Goal: Information Seeking & Learning: Learn about a topic

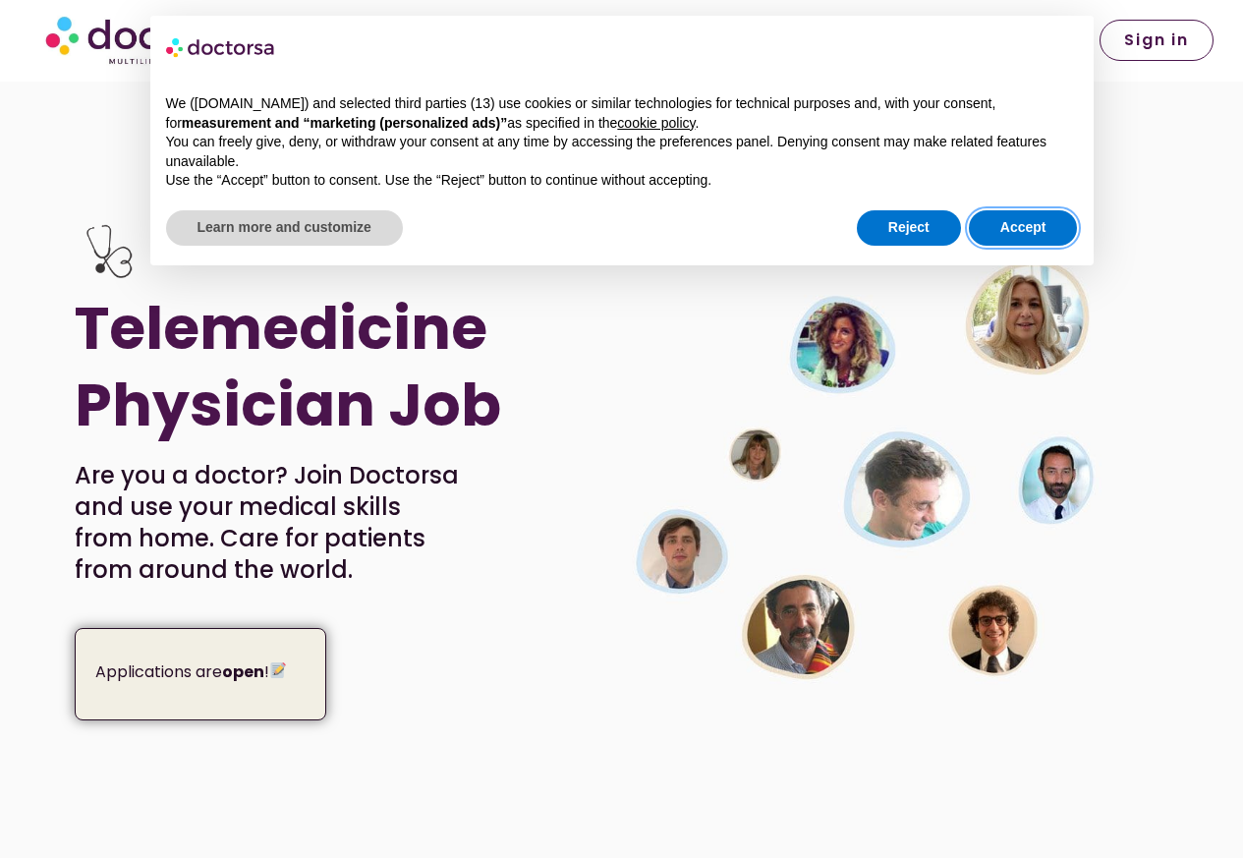
click at [1018, 227] on button "Accept" at bounding box center [1023, 227] width 109 height 35
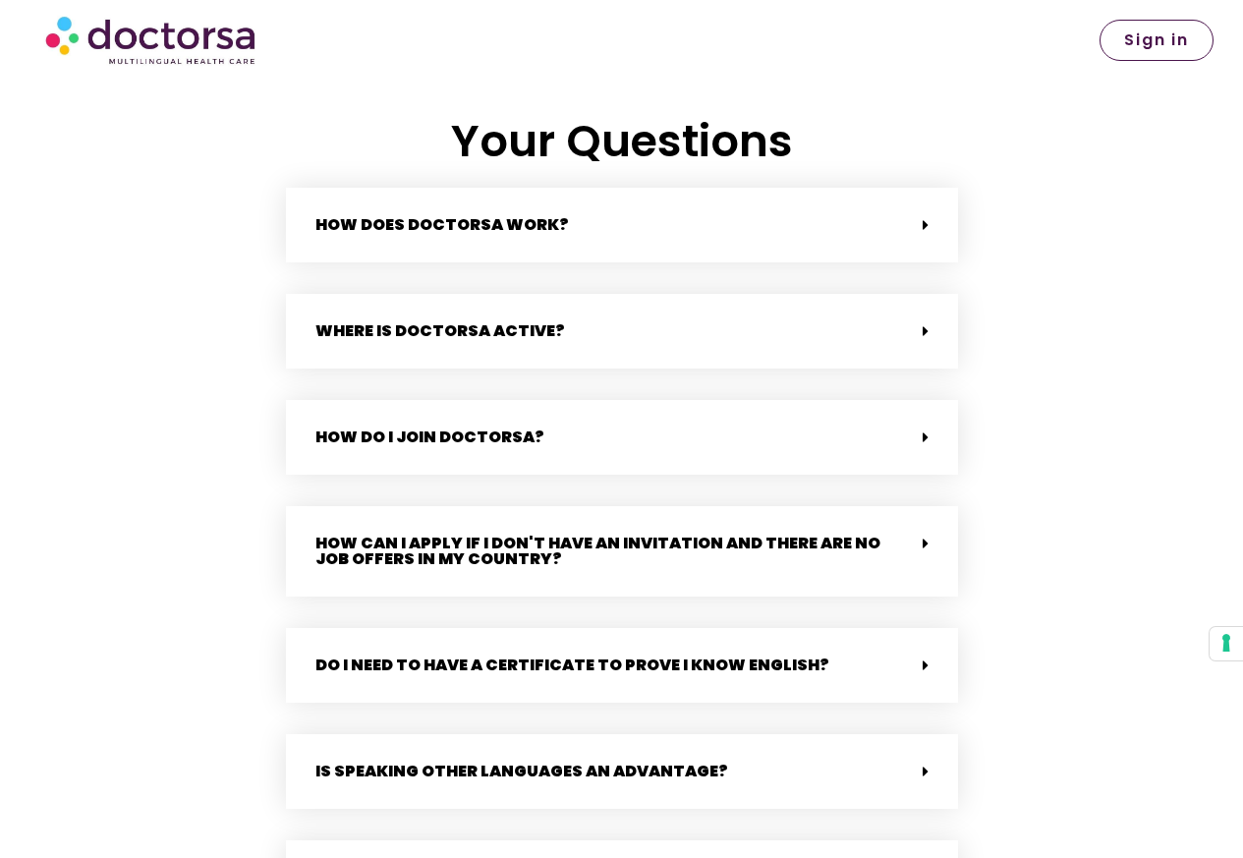
scroll to position [4363, 0]
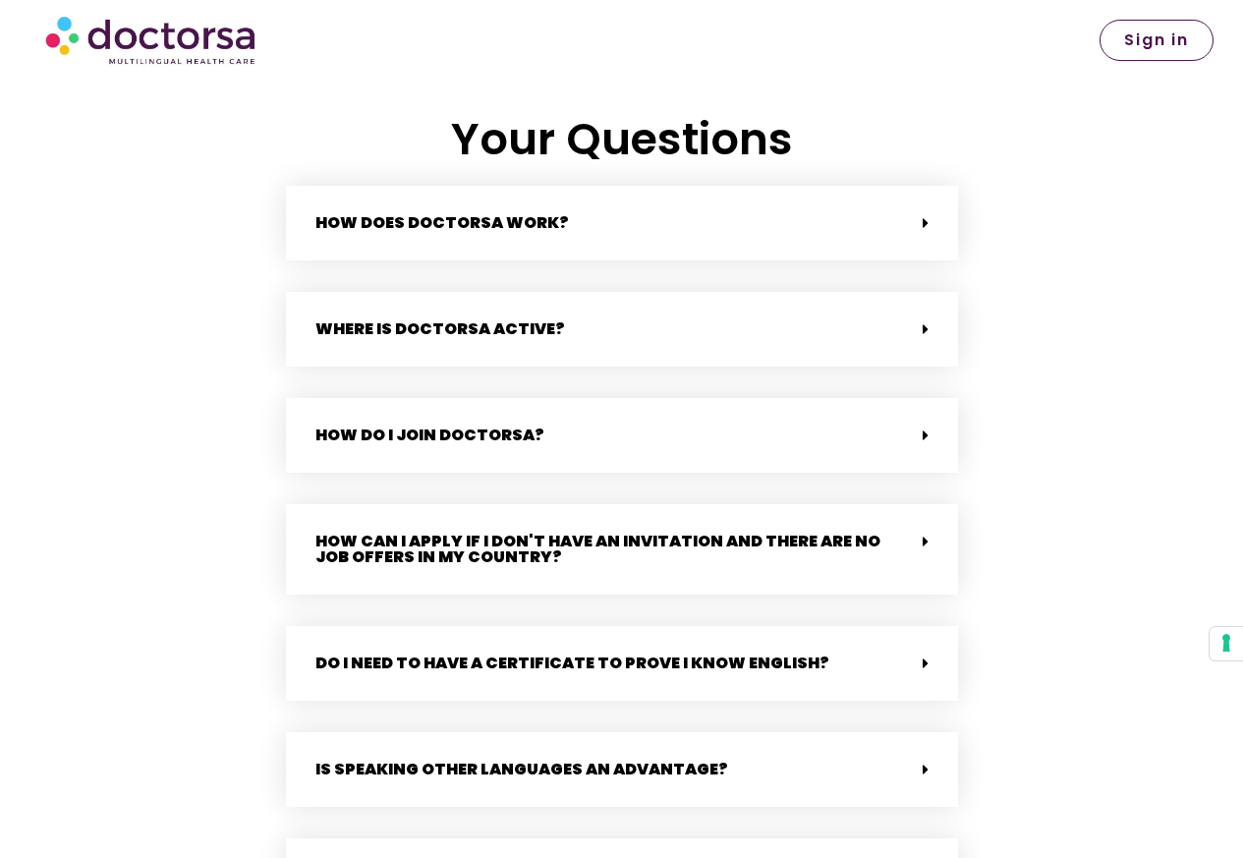
click at [421, 214] on link "How does Doctorsa work?" at bounding box center [442, 222] width 254 height 23
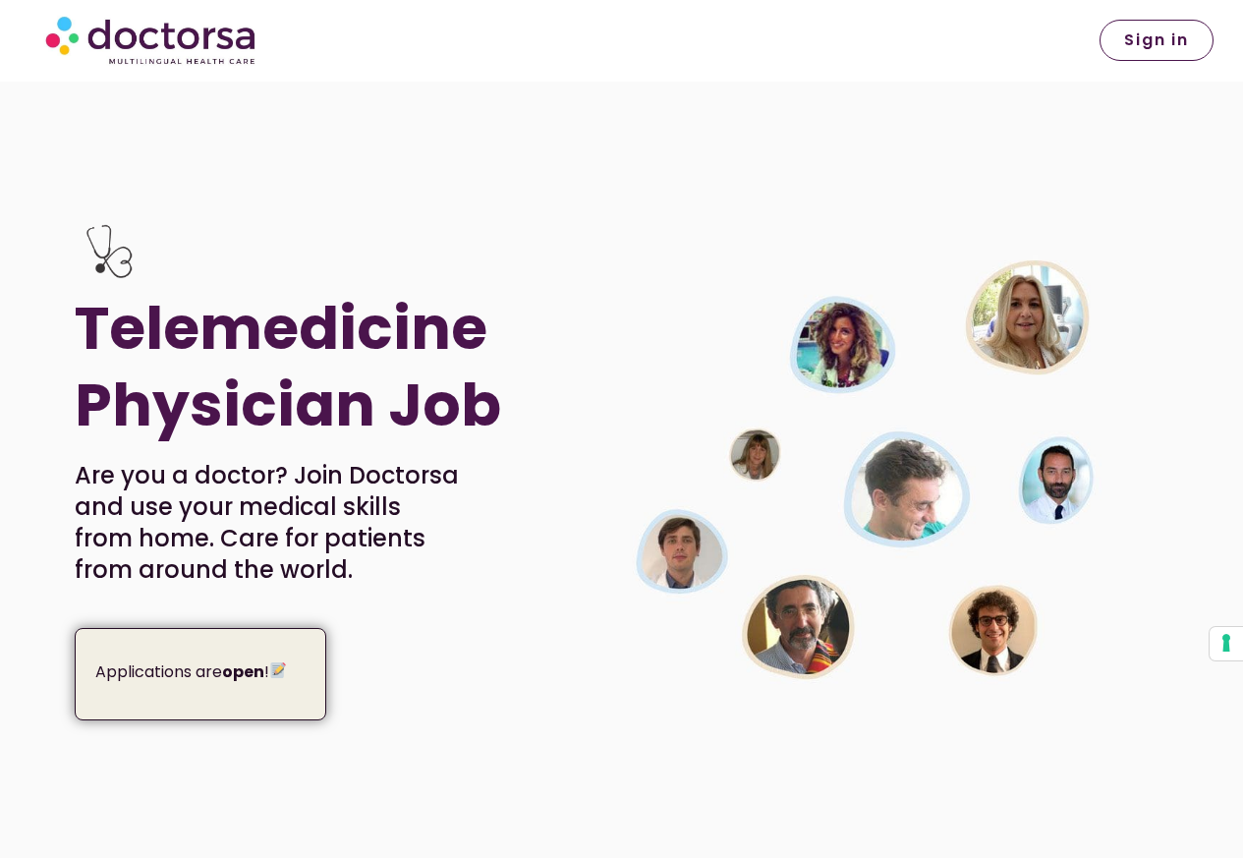
click at [354, 323] on h1 "Telemedicine Physician Job" at bounding box center [295, 366] width 441 height 153
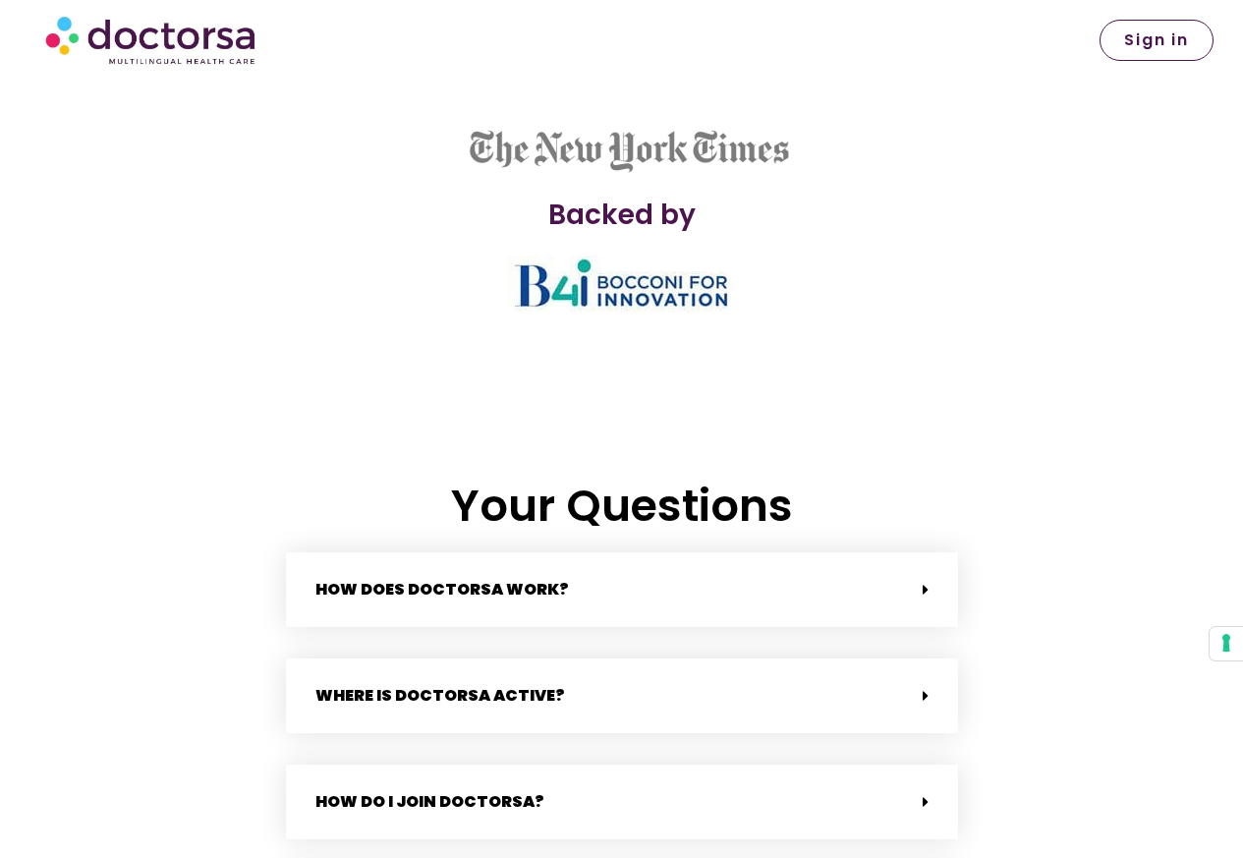
scroll to position [4127, 0]
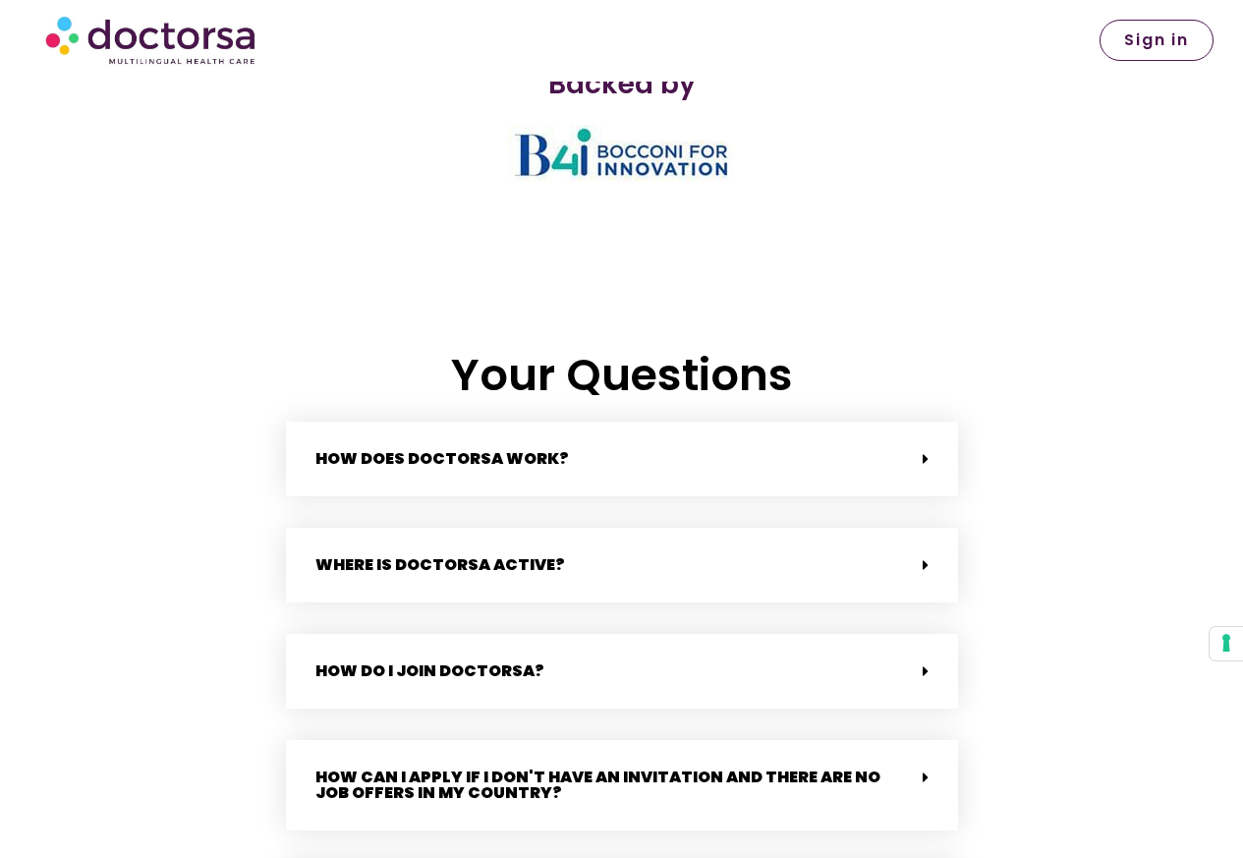
click at [433, 560] on div "Where is Doctorsa active?" at bounding box center [622, 565] width 672 height 75
